Goal: Transaction & Acquisition: Purchase product/service

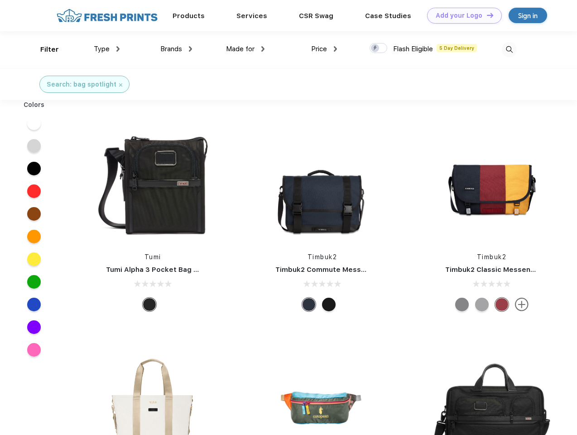
click at [461, 15] on link "Add your Logo Design Tool" at bounding box center [464, 16] width 75 height 16
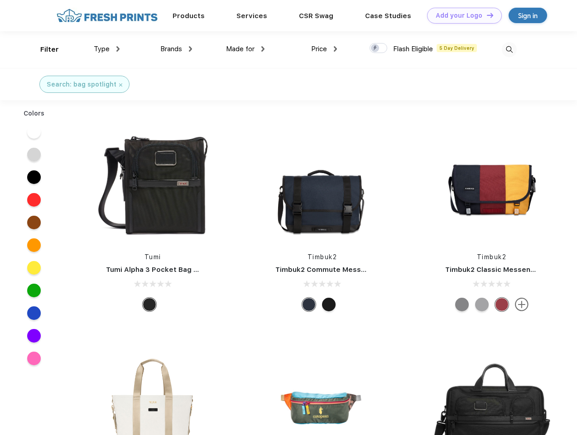
click at [0, 0] on div "Design Tool" at bounding box center [0, 0] width 0 height 0
click at [486, 15] on link "Add your Logo Design Tool" at bounding box center [464, 16] width 75 height 16
click at [43, 49] on div "Filter" at bounding box center [49, 49] width 19 height 10
click at [107, 49] on span "Type" at bounding box center [102, 49] width 16 height 8
click at [176, 49] on span "Brands" at bounding box center [171, 49] width 22 height 8
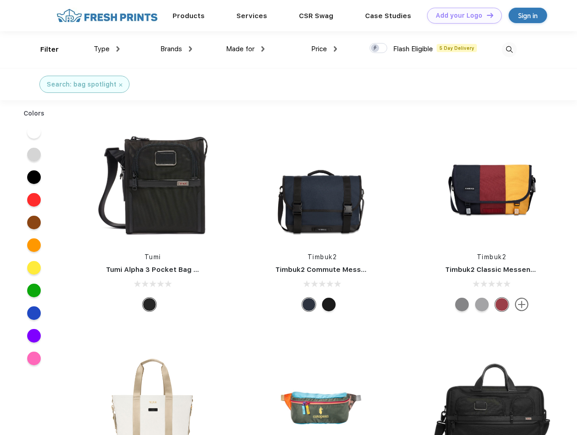
click at [245, 49] on span "Made for" at bounding box center [240, 49] width 29 height 8
click at [324, 49] on span "Price" at bounding box center [319, 49] width 16 height 8
click at [378, 48] on div at bounding box center [378, 48] width 18 height 10
click at [375, 48] on input "checkbox" at bounding box center [372, 46] width 6 height 6
click at [509, 49] on img at bounding box center [509, 49] width 15 height 15
